Goal: Task Accomplishment & Management: Manage account settings

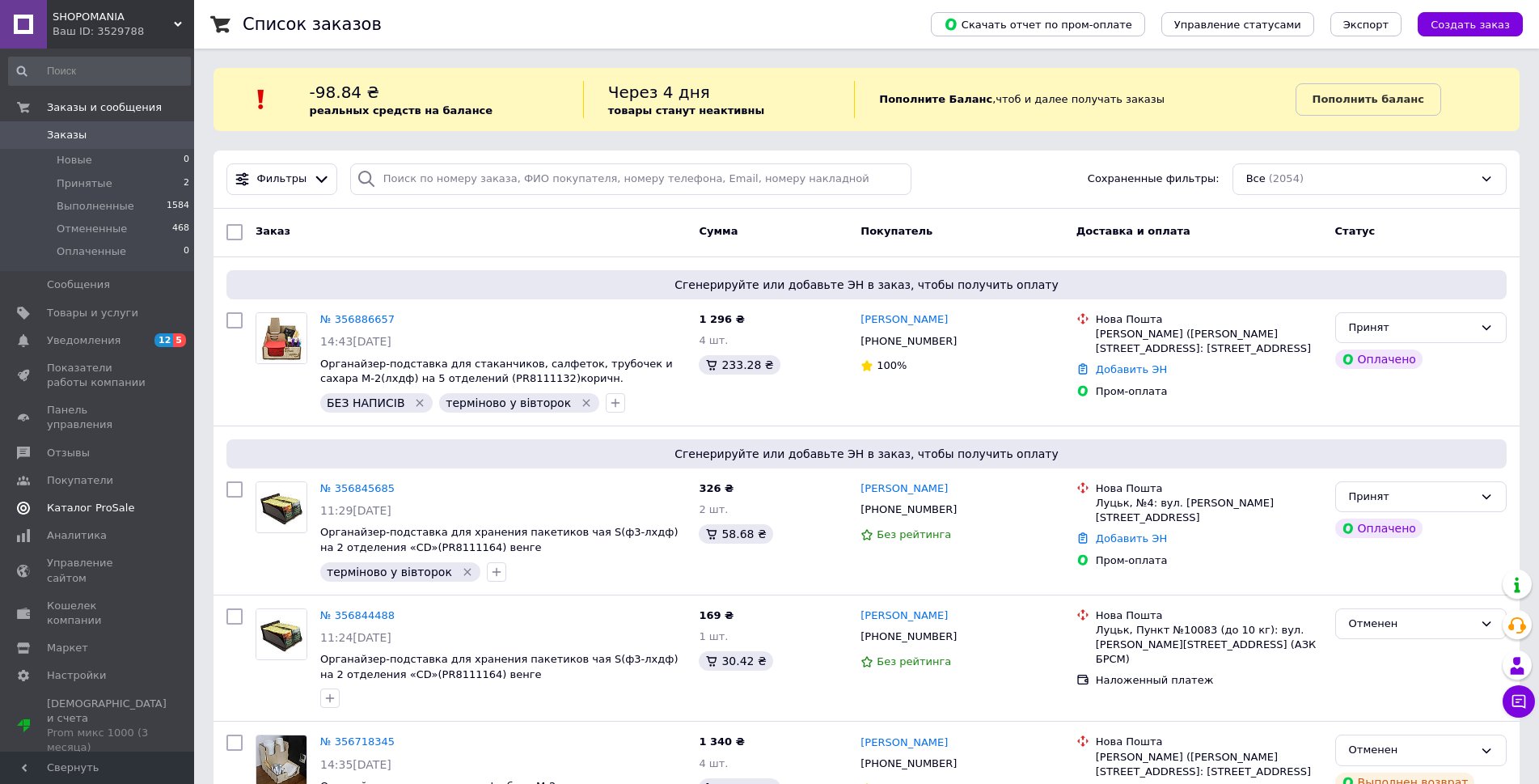
click at [100, 500] on span "Каталог ProSale" at bounding box center [90, 507] width 88 height 14
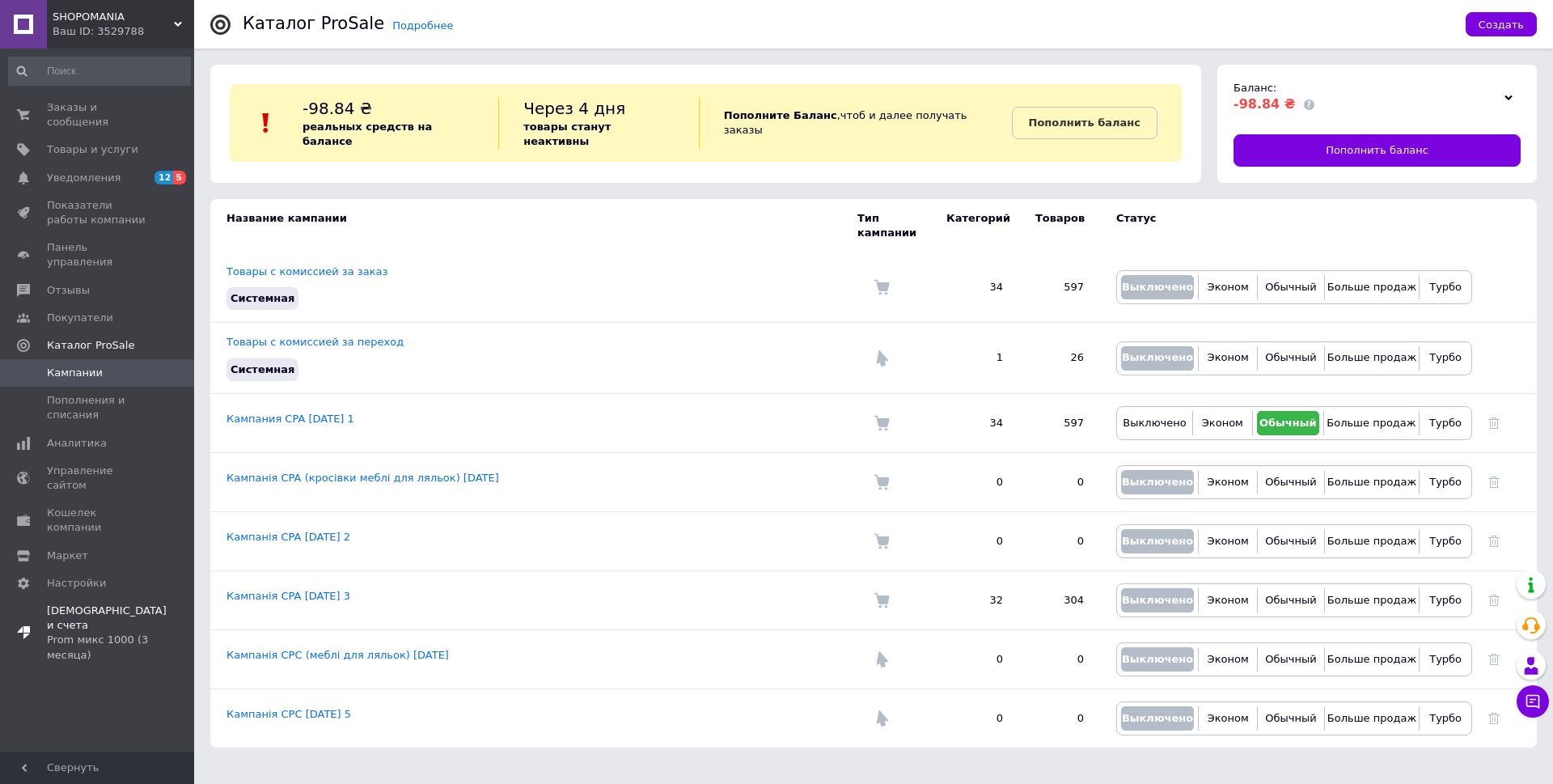
click at [70, 603] on span "Тарифы и счета Prom микс 1000 (3 месяца)" at bounding box center [107, 632] width 120 height 59
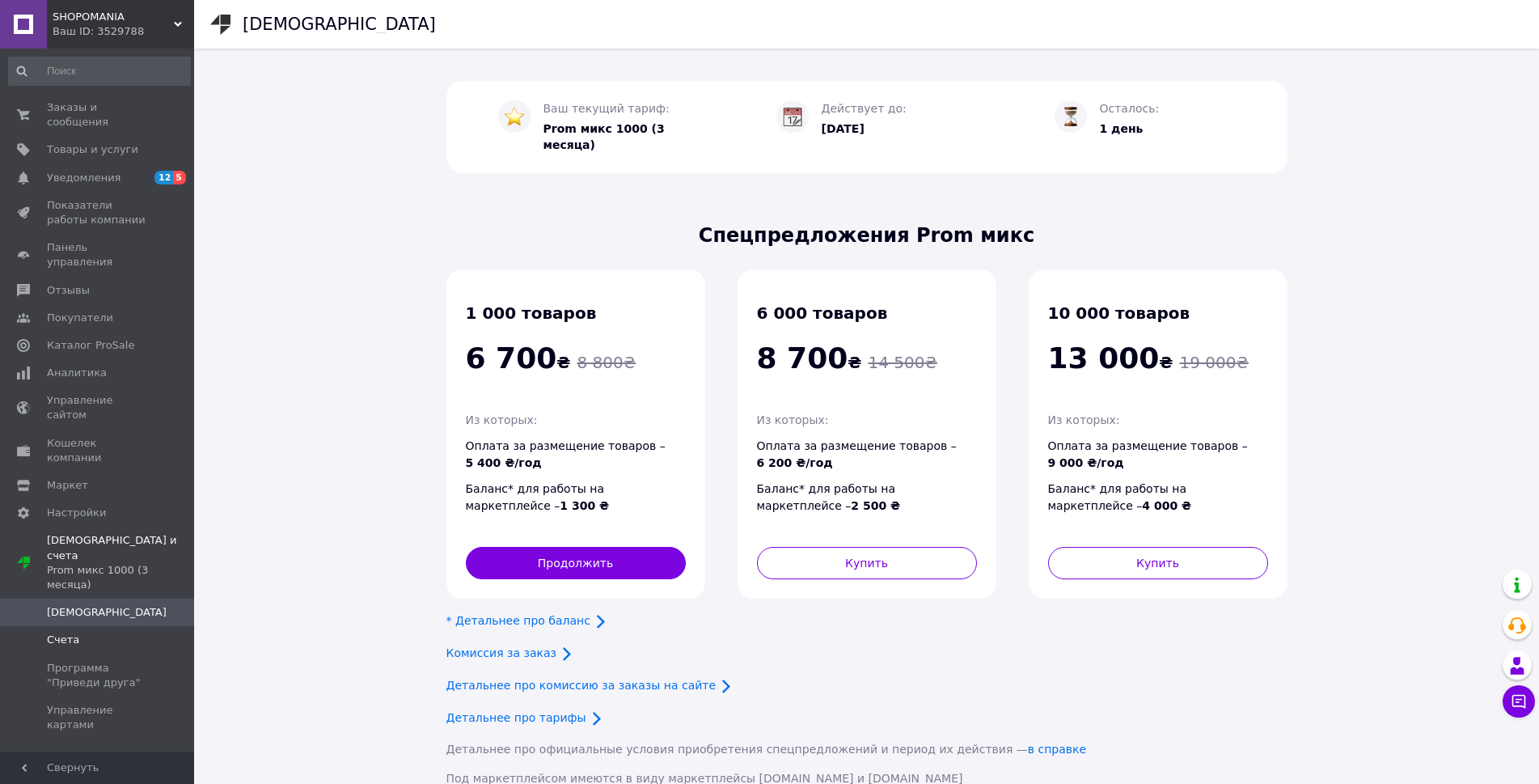
click at [96, 632] on span "Счета" at bounding box center [98, 639] width 103 height 14
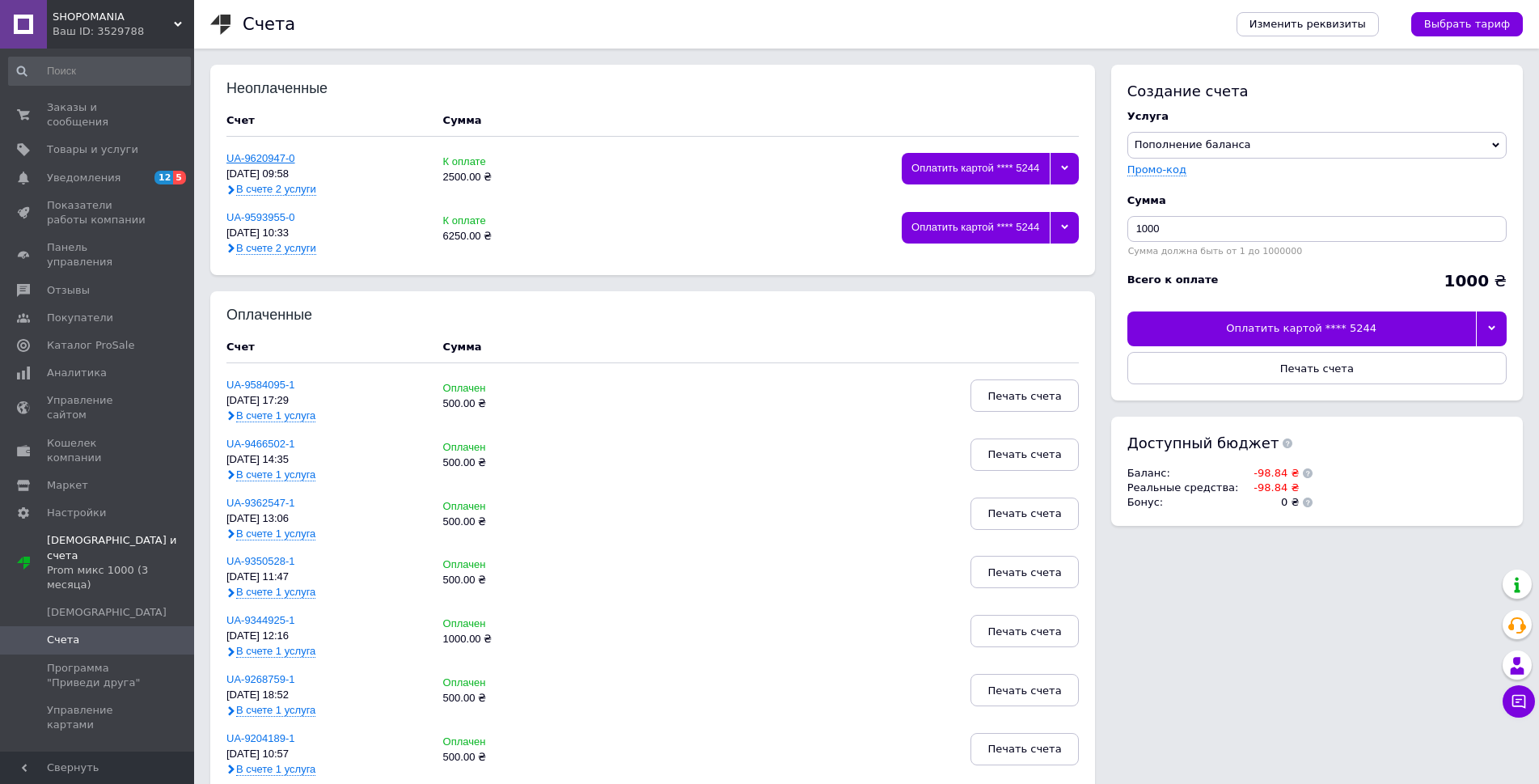
click at [265, 158] on link "UA-9620947-0" at bounding box center [261, 158] width 68 height 13
